Goal: Check status: Check status

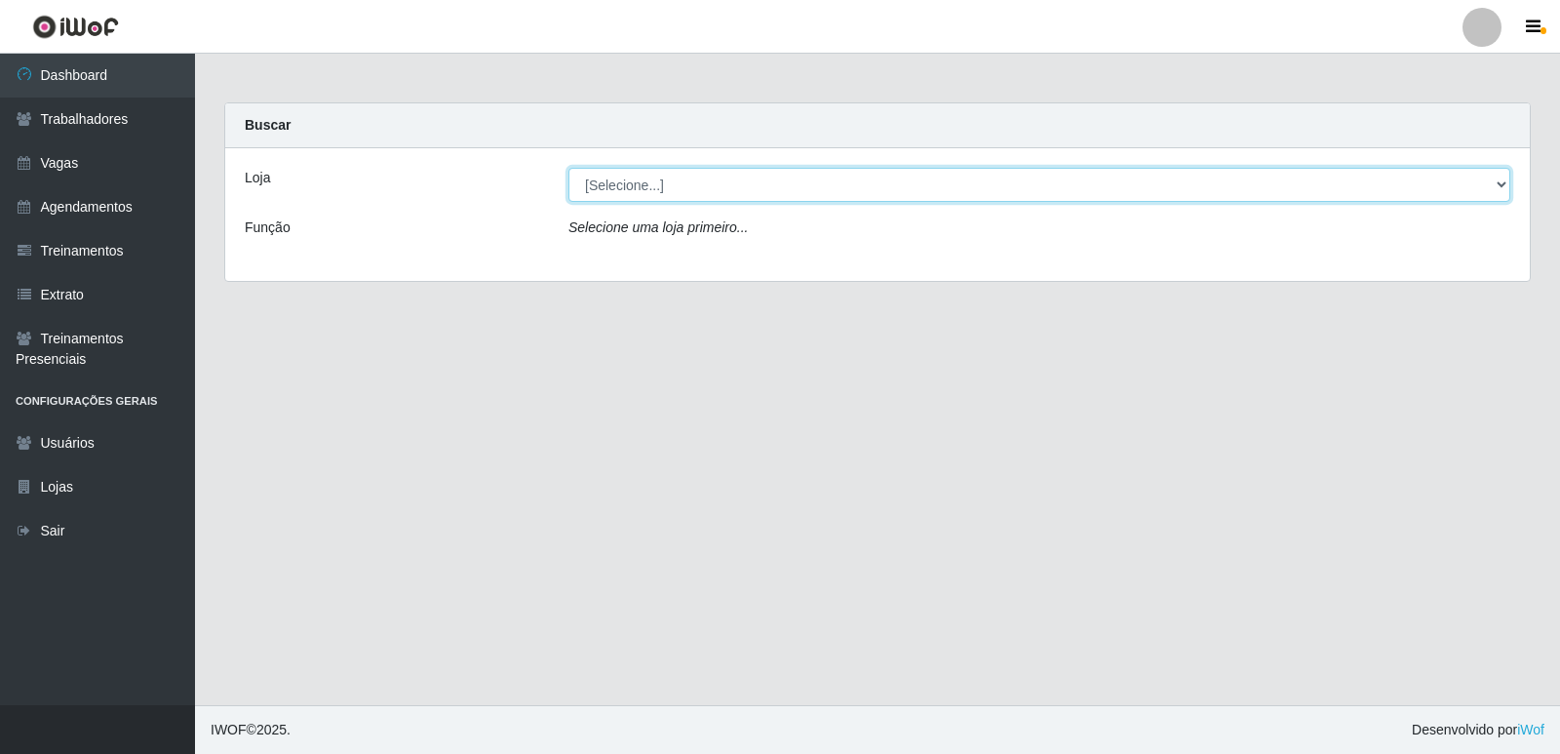
click at [1506, 194] on select "[Selecione...] Restaurante A Paraibana - [GEOGRAPHIC_DATA]" at bounding box center [1039, 185] width 942 height 34
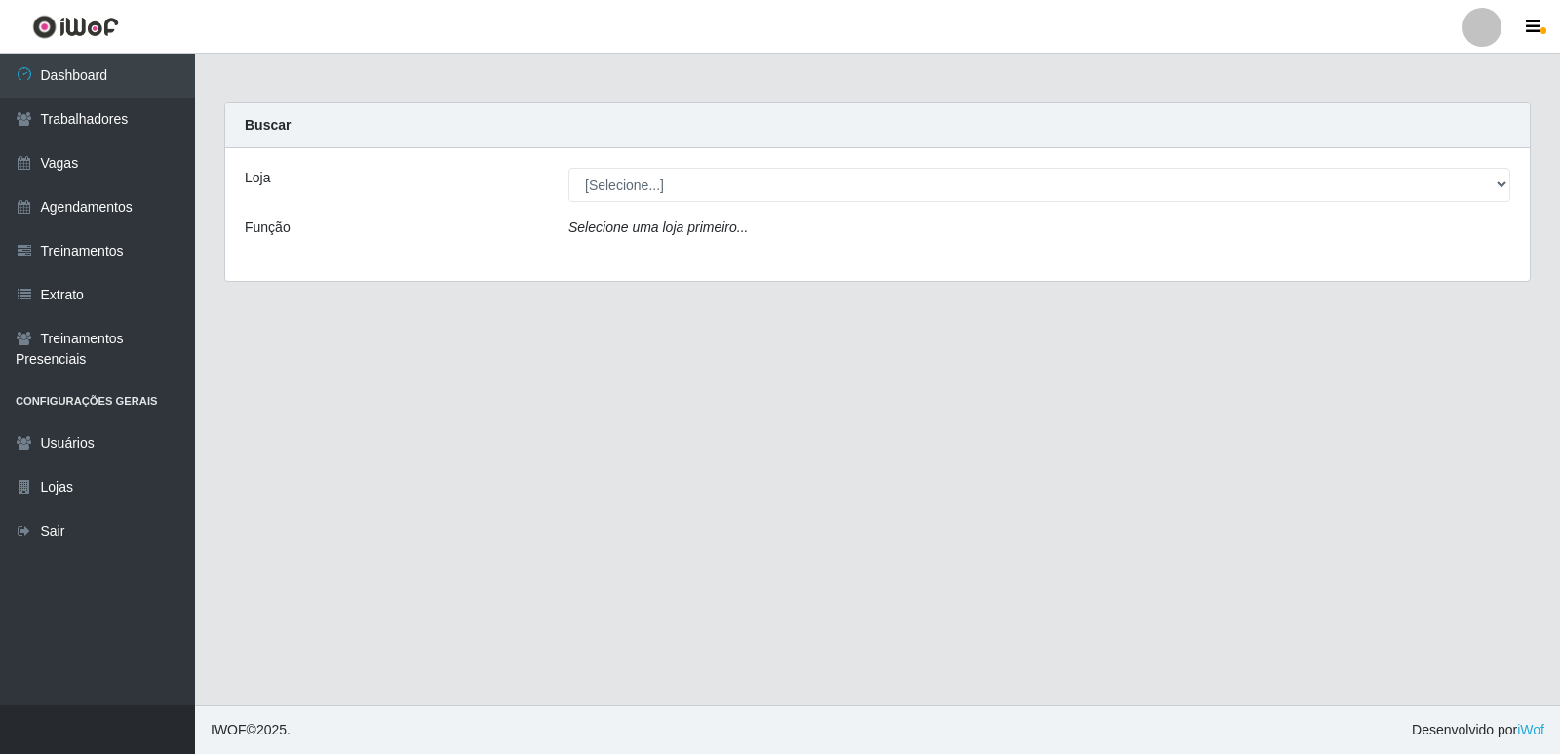
click at [1460, 256] on div "Loja [Selecione...] Restaurante A Paraibana - Mangabeira Função Selecione uma l…" at bounding box center [877, 214] width 1305 height 133
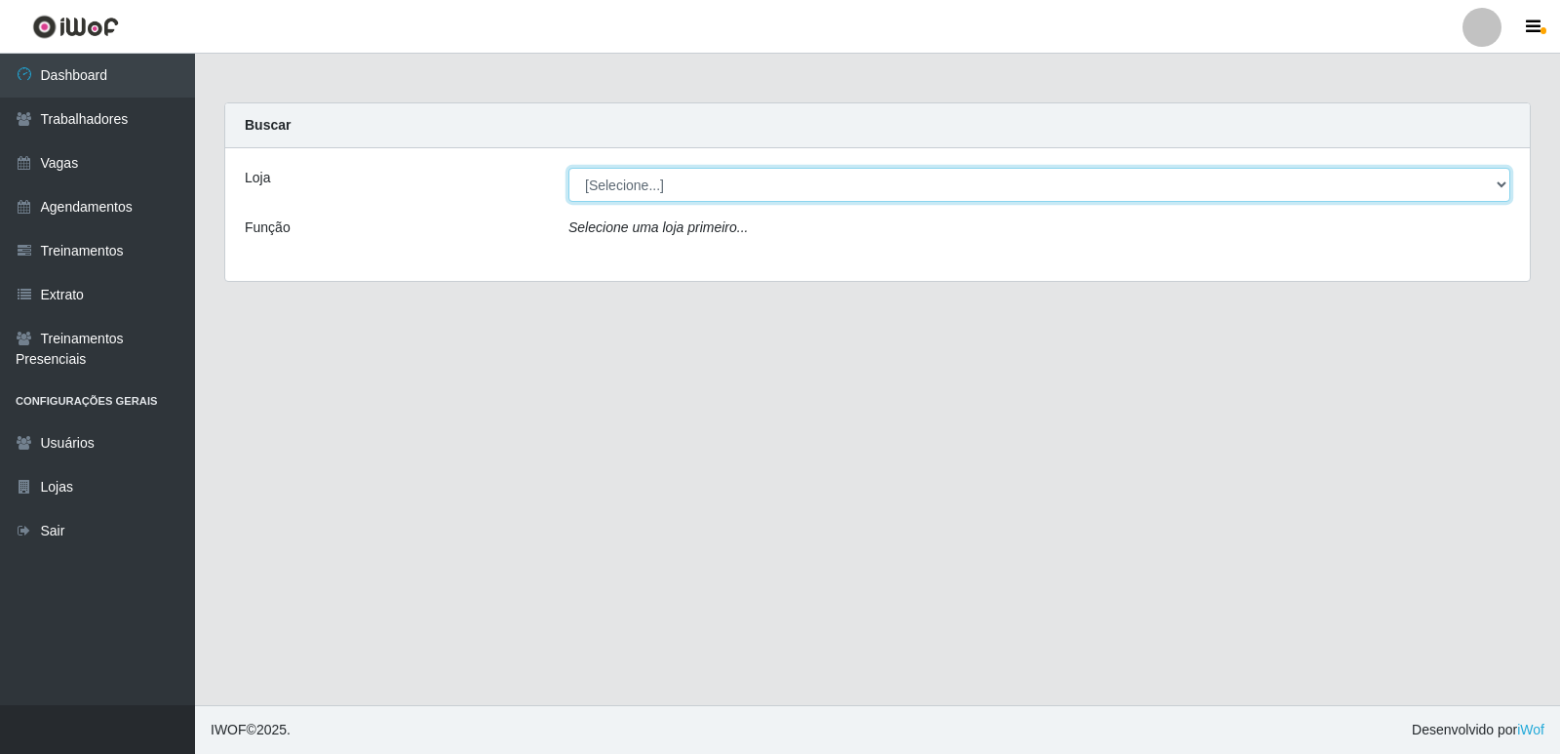
click at [1504, 184] on select "[Selecione...] Restaurante A Paraibana - [GEOGRAPHIC_DATA]" at bounding box center [1039, 185] width 942 height 34
select select "342"
click at [568, 168] on select "[Selecione...] Restaurante A Paraibana - [GEOGRAPHIC_DATA]" at bounding box center [1039, 185] width 942 height 34
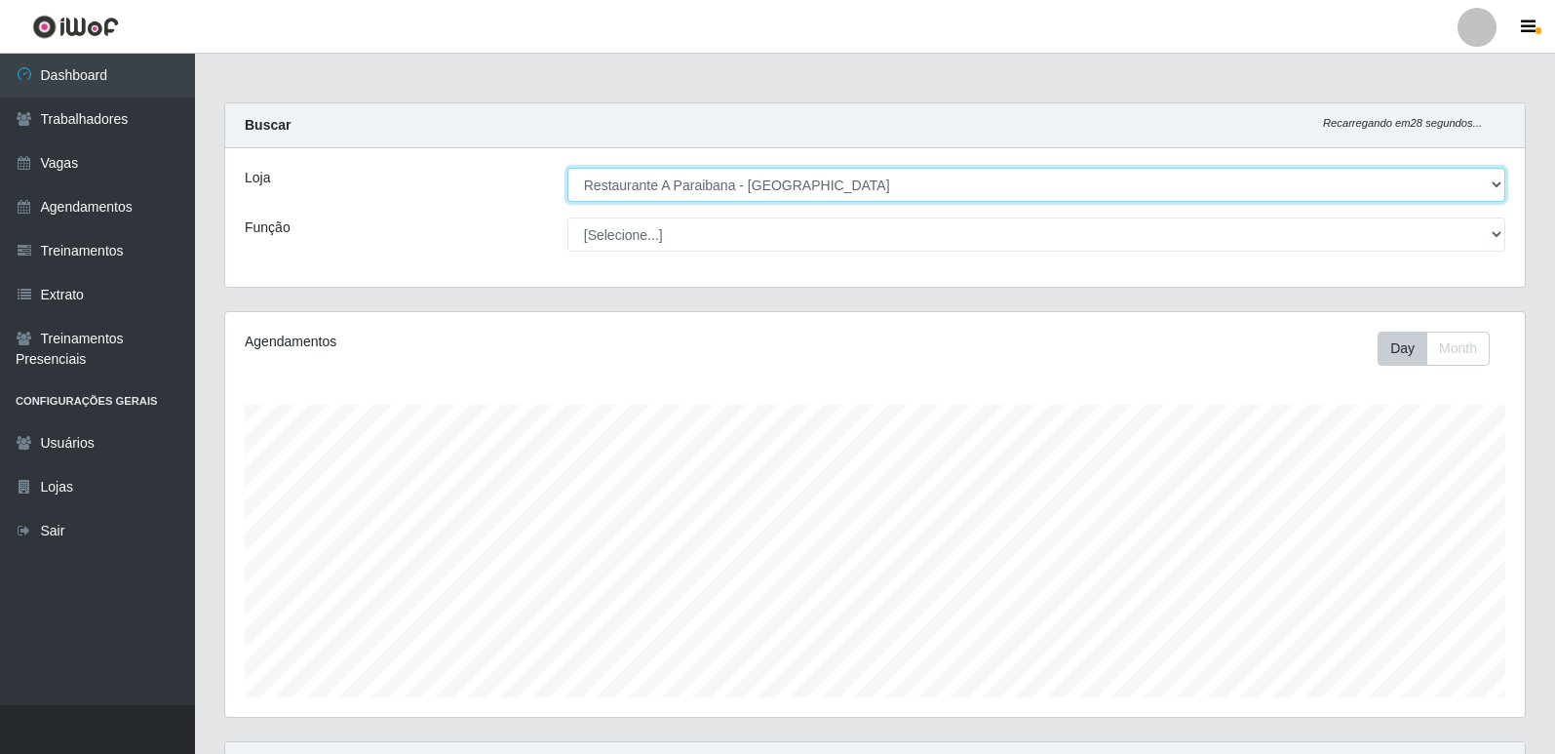
scroll to position [405, 1300]
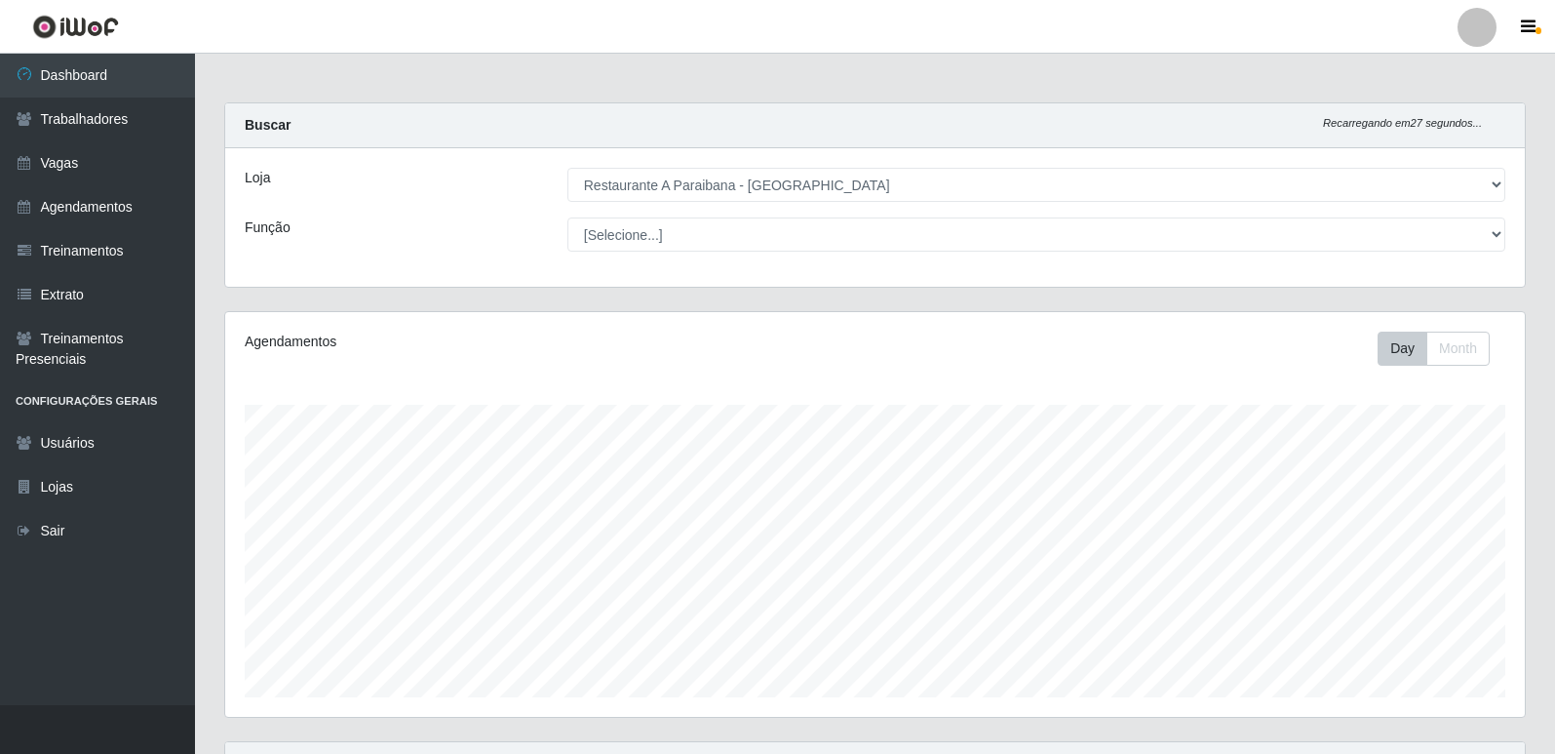
click at [1547, 474] on div "Carregando... Buscar Recarregando em 27 segundos... Loja [Selecione...] Restaur…" at bounding box center [875, 587] width 1360 height 970
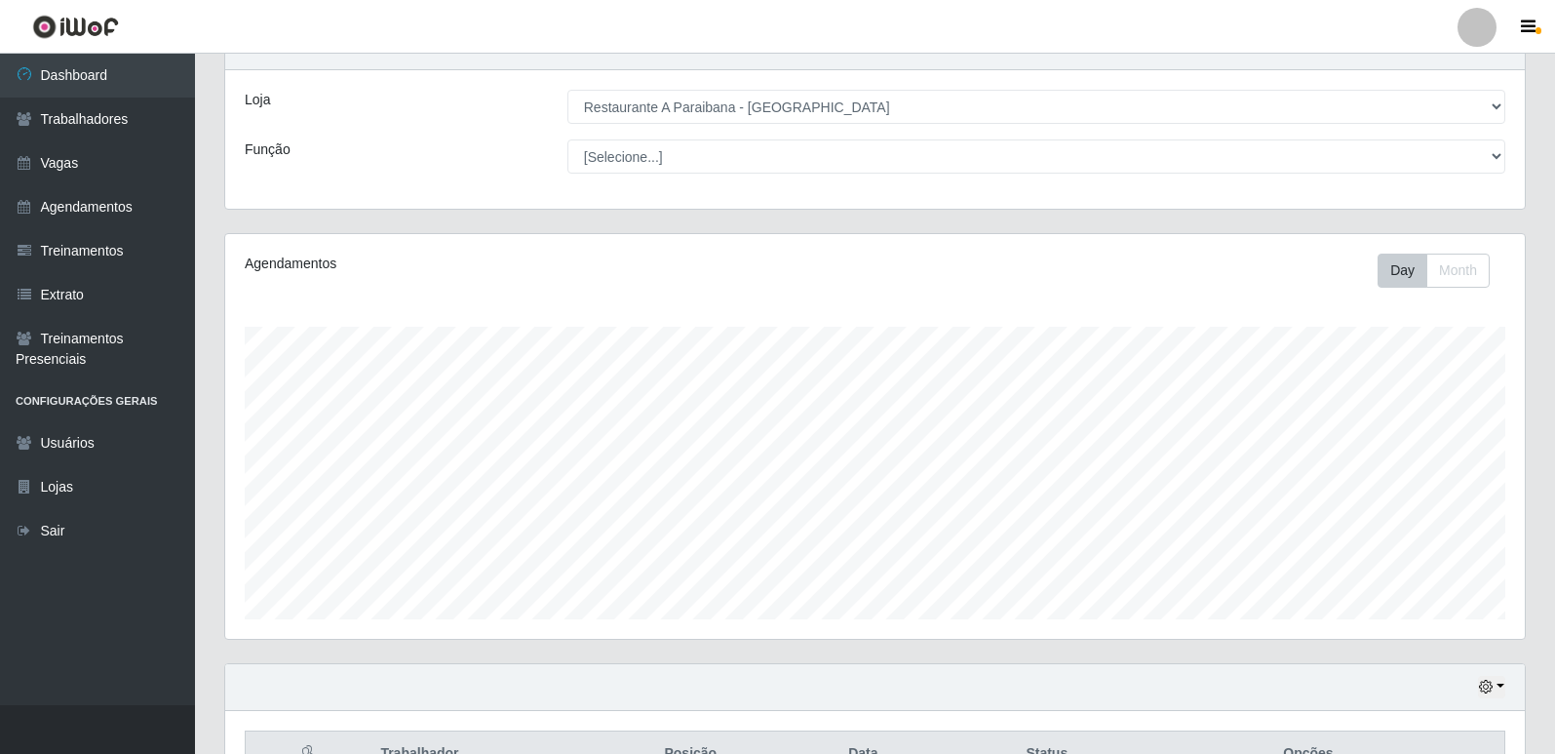
click at [1545, 476] on div "Carregando... Buscar Recarregando em 27 segundos... Loja [Selecione...] Restaur…" at bounding box center [875, 509] width 1360 height 970
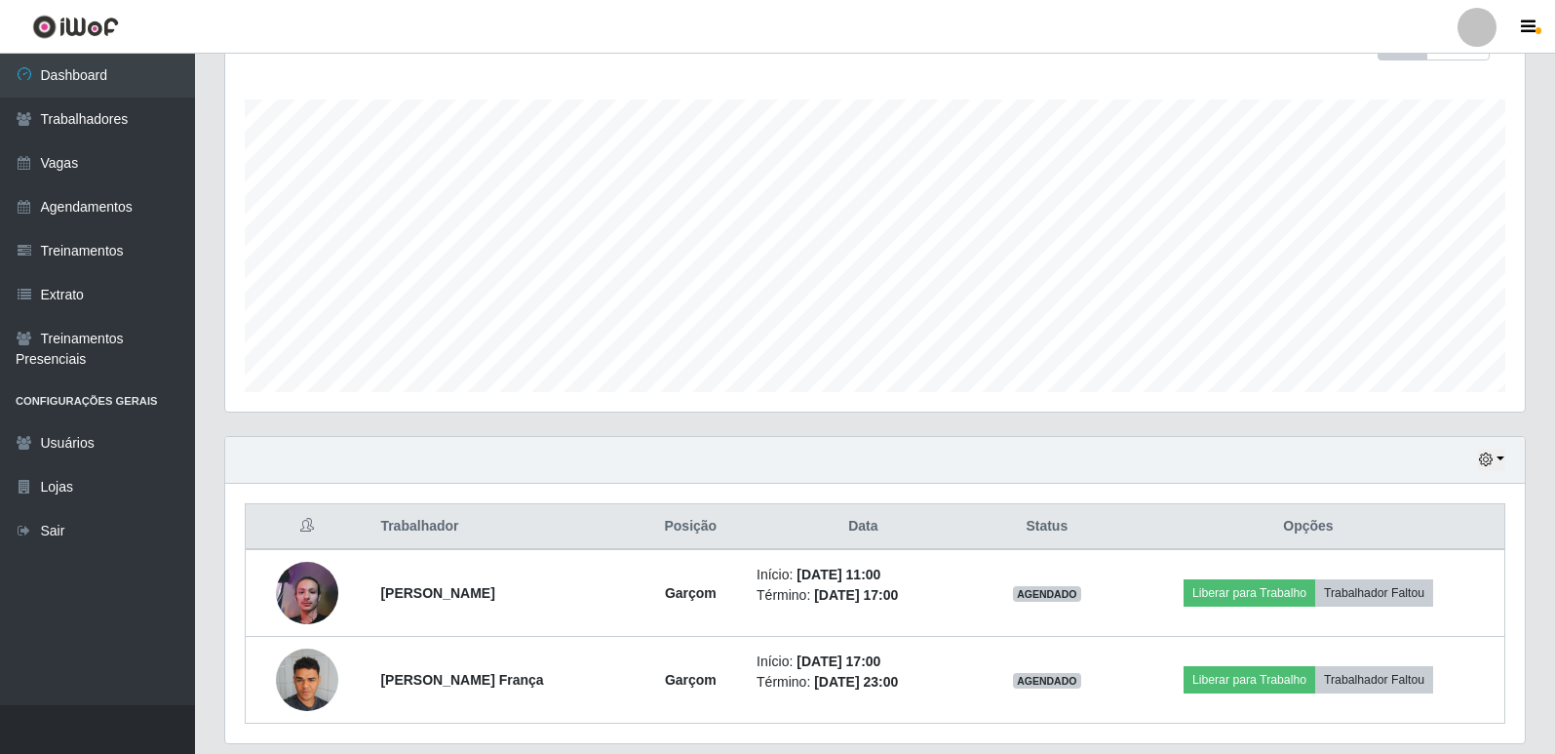
scroll to position [351, 0]
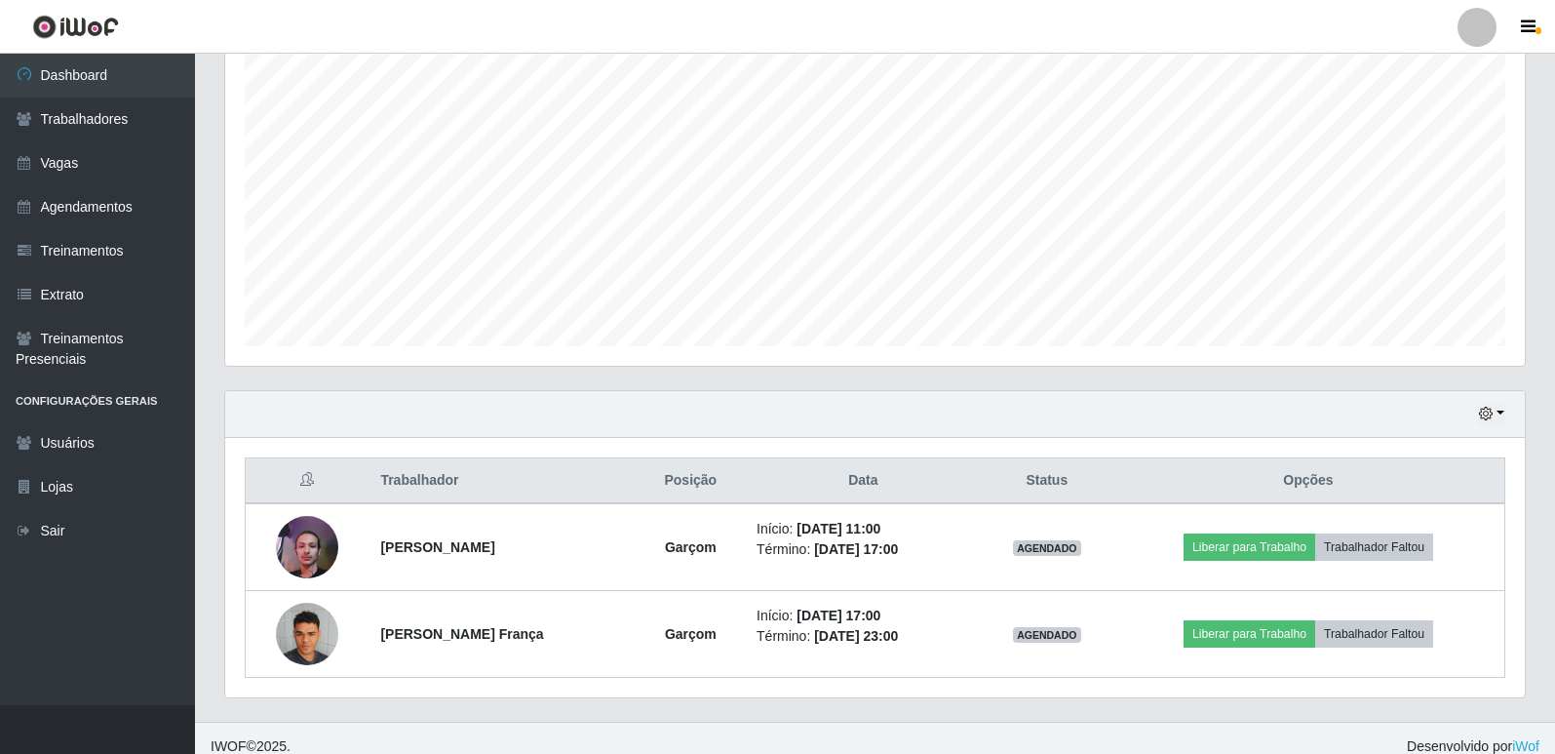
click at [1480, 427] on div "Hoje 1 dia 3 dias 1 Semana Não encerrados" at bounding box center [875, 414] width 1300 height 47
click at [1494, 417] on button "button" at bounding box center [1491, 414] width 27 height 22
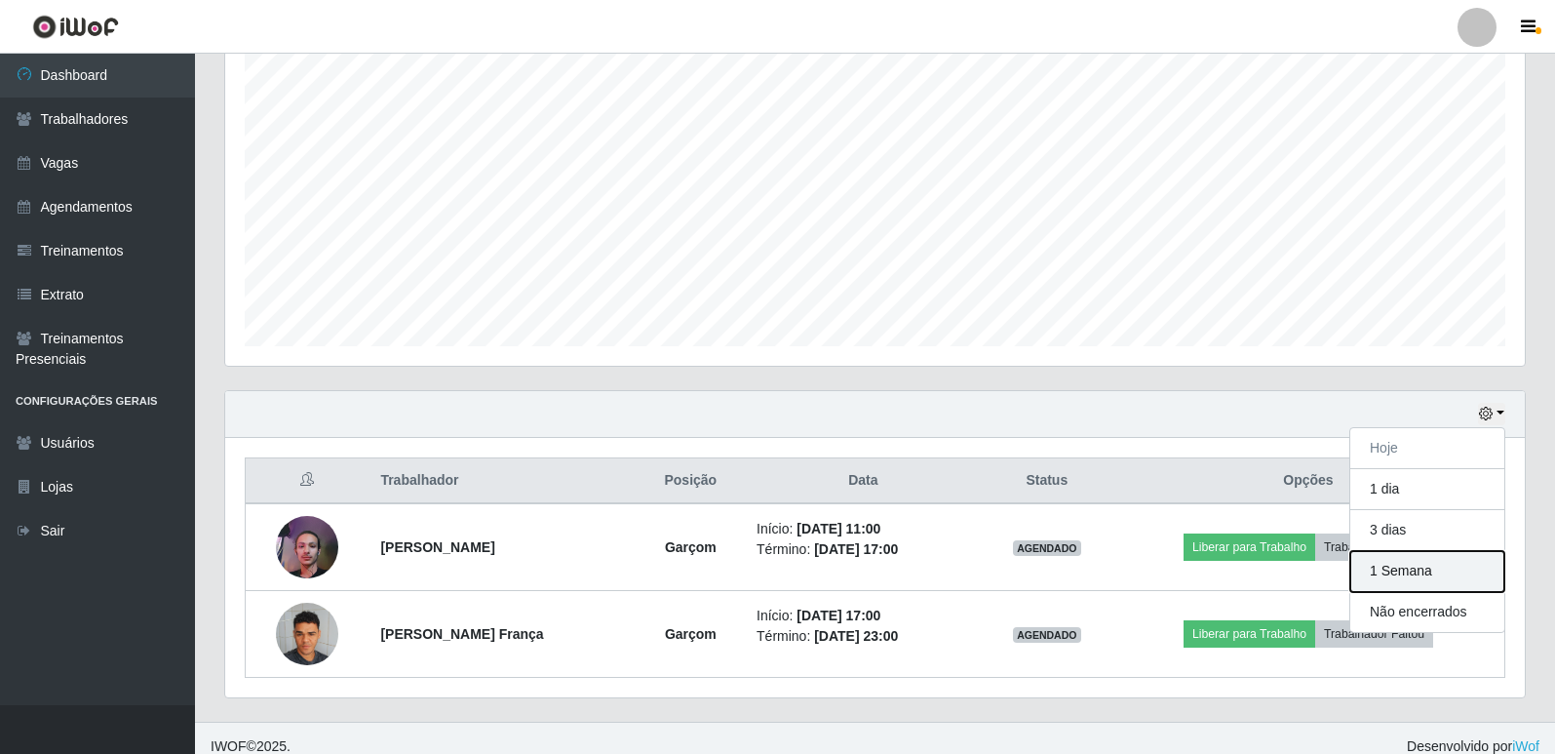
click at [1435, 577] on button "1 Semana" at bounding box center [1428, 571] width 154 height 41
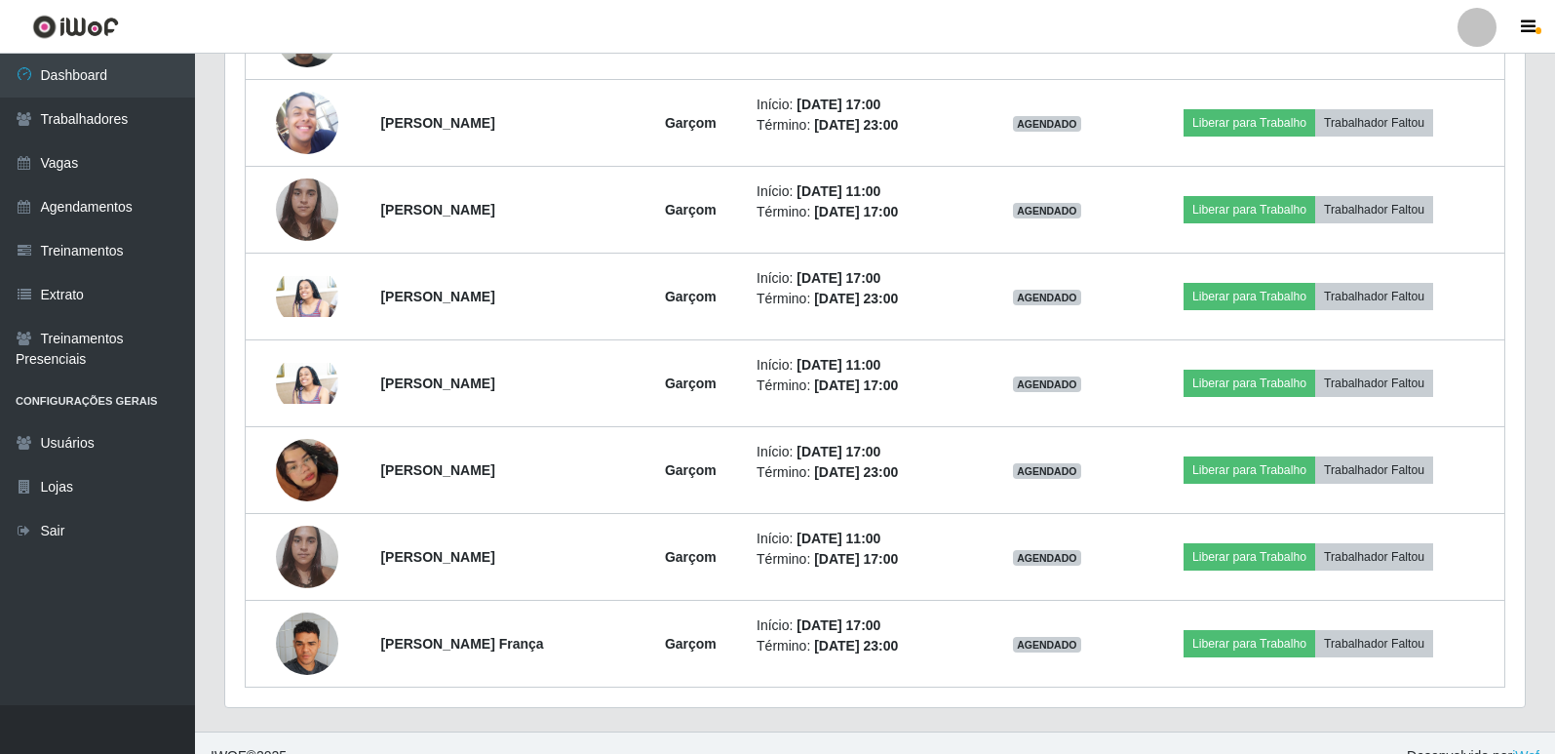
scroll to position [1235, 0]
